Goal: Task Accomplishment & Management: Use online tool/utility

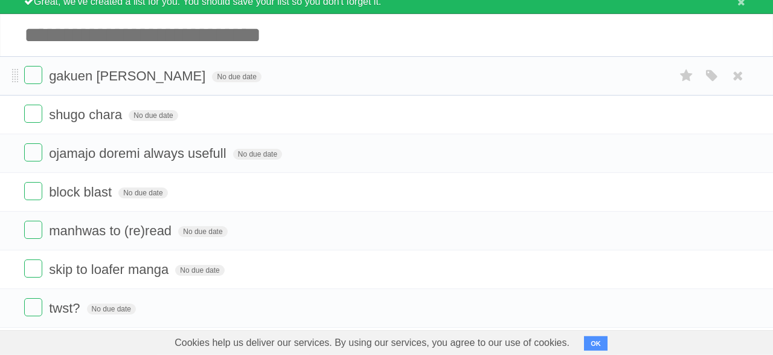
scroll to position [68, 0]
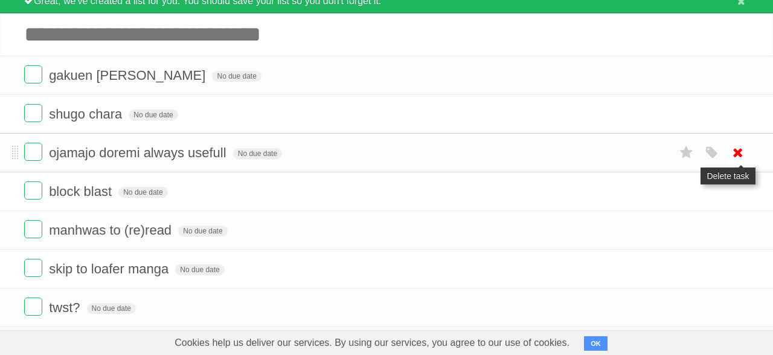
click at [734, 153] on icon at bounding box center [738, 153] width 17 height 20
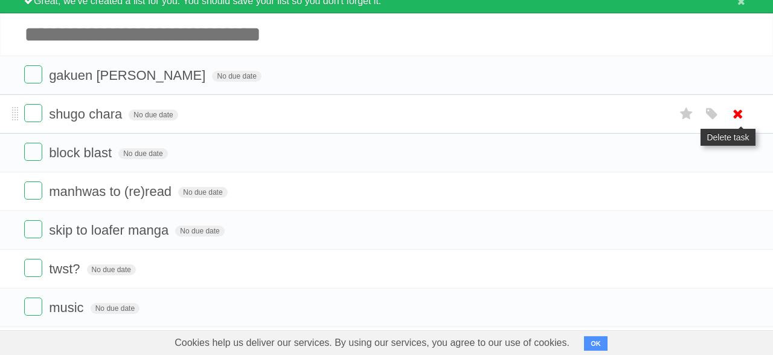
click at [733, 115] on icon at bounding box center [738, 114] width 17 height 20
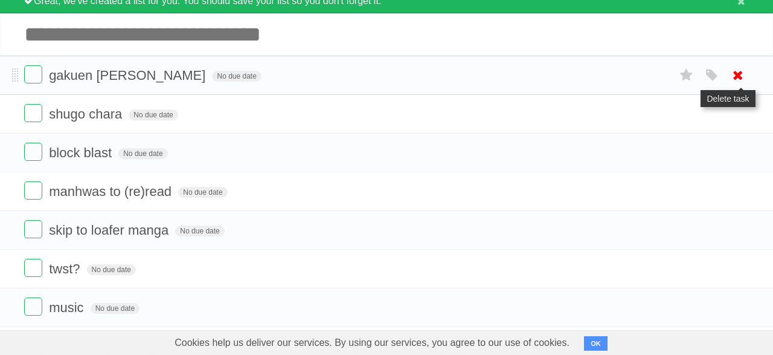
click at [732, 74] on icon at bounding box center [738, 75] width 17 height 20
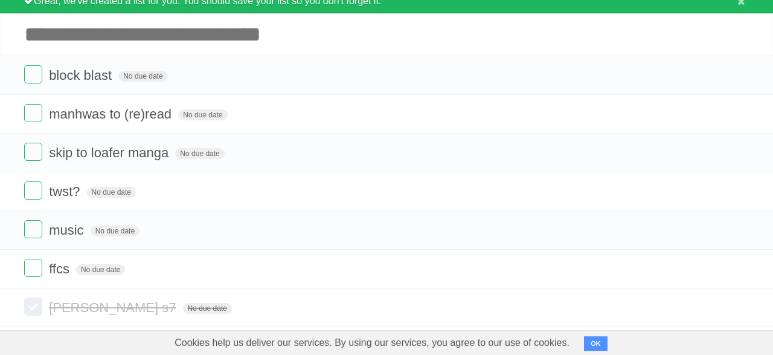
click at [421, 47] on input "Add another task" at bounding box center [386, 34] width 773 height 42
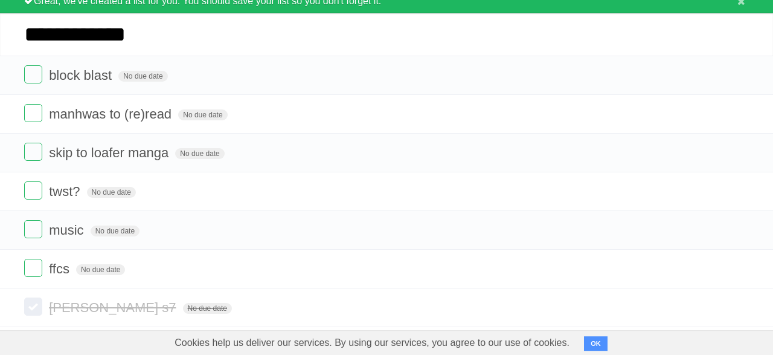
type input "**********"
click input "*********" at bounding box center [0, 0] width 0 height 0
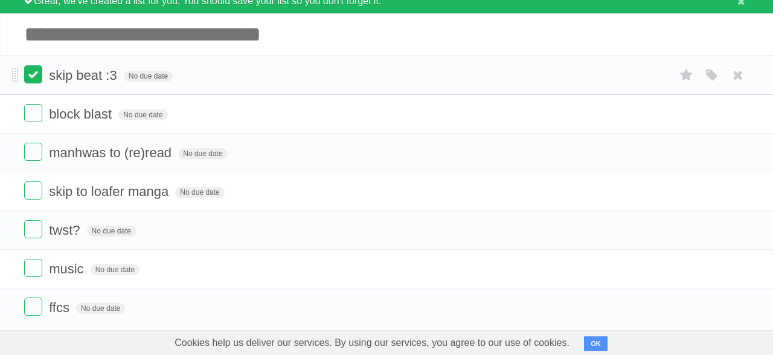
click at [34, 73] on label at bounding box center [33, 74] width 18 height 18
click at [634, 220] on form "twst? No due date White Red Blue Green Purple Orange" at bounding box center [386, 230] width 725 height 20
click at [36, 77] on label at bounding box center [33, 74] width 18 height 18
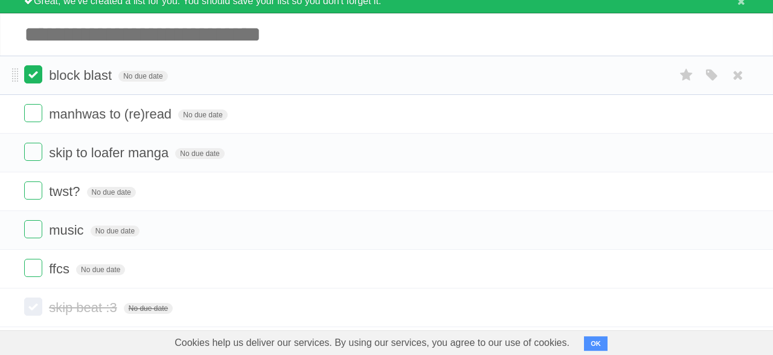
click at [34, 77] on label at bounding box center [33, 74] width 18 height 18
